Goal: Task Accomplishment & Management: Complete application form

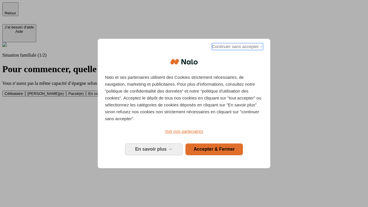
click at [237, 48] on span "Continuer sans accepter →" at bounding box center [237, 46] width 51 height 7
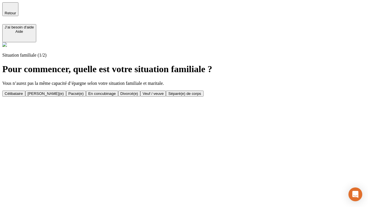
click at [23, 92] on div "Célibataire" at bounding box center [14, 94] width 18 height 4
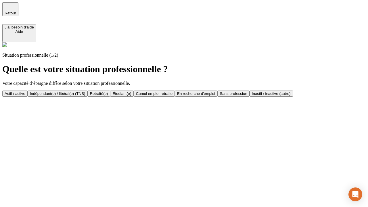
click at [25, 92] on div "Actif / active" at bounding box center [15, 94] width 21 height 4
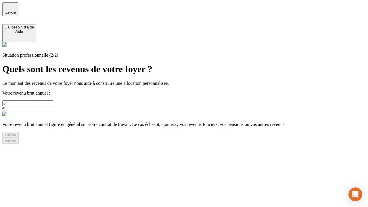
click at [53, 100] on input "text" at bounding box center [27, 103] width 51 height 6
type input "30 000"
click at [16, 137] on div "Valider" at bounding box center [11, 135] width 12 height 4
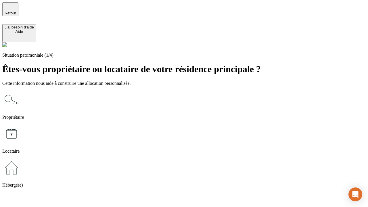
click at [21, 159] on icon at bounding box center [11, 168] width 18 height 18
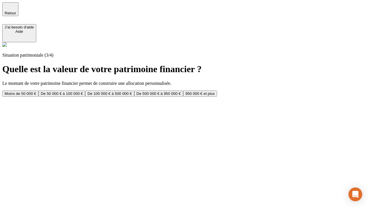
click at [36, 92] on div "Moins de 50 000 €" at bounding box center [21, 94] width 32 height 4
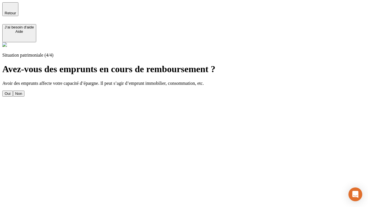
click at [22, 92] on div "Non" at bounding box center [18, 94] width 7 height 4
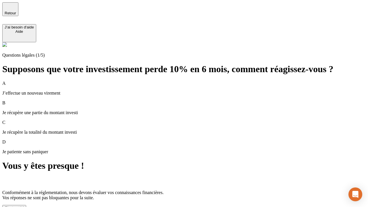
click at [24, 206] on div "C'est noté !" at bounding box center [14, 208] width 19 height 4
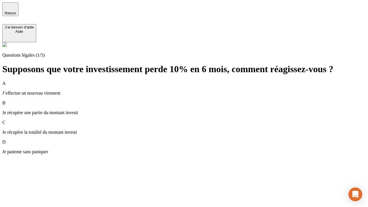
click at [191, 81] on div "A J’effectue un nouveau virement" at bounding box center [184, 88] width 364 height 15
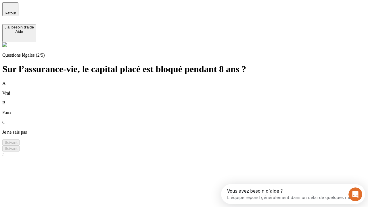
click at [191, 100] on div "B Faux" at bounding box center [184, 107] width 364 height 15
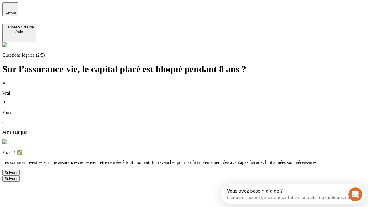
click at [17, 175] on div "Suivant" at bounding box center [11, 173] width 13 height 4
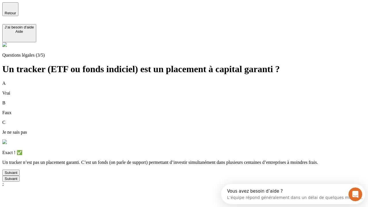
click at [17, 175] on div "Suivant" at bounding box center [11, 173] width 13 height 4
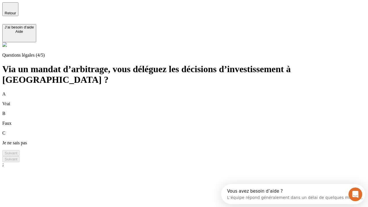
click at [191, 92] on div "A Vrai" at bounding box center [184, 99] width 364 height 15
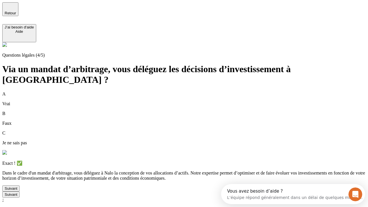
click at [17, 191] on div "Suivant" at bounding box center [11, 189] width 13 height 4
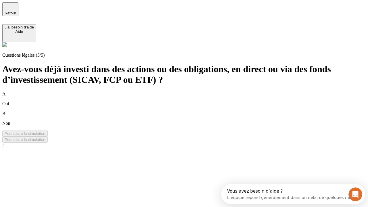
click at [191, 111] on div "B Non" at bounding box center [184, 118] width 364 height 15
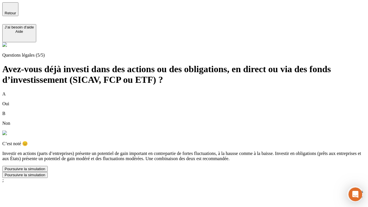
click at [45, 171] on div "Poursuivre la simulation" at bounding box center [25, 169] width 41 height 4
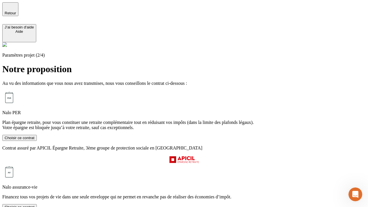
click at [35, 205] on div "Choisir ce contrat" at bounding box center [20, 207] width 30 height 4
